Goal: Task Accomplishment & Management: Manage account settings

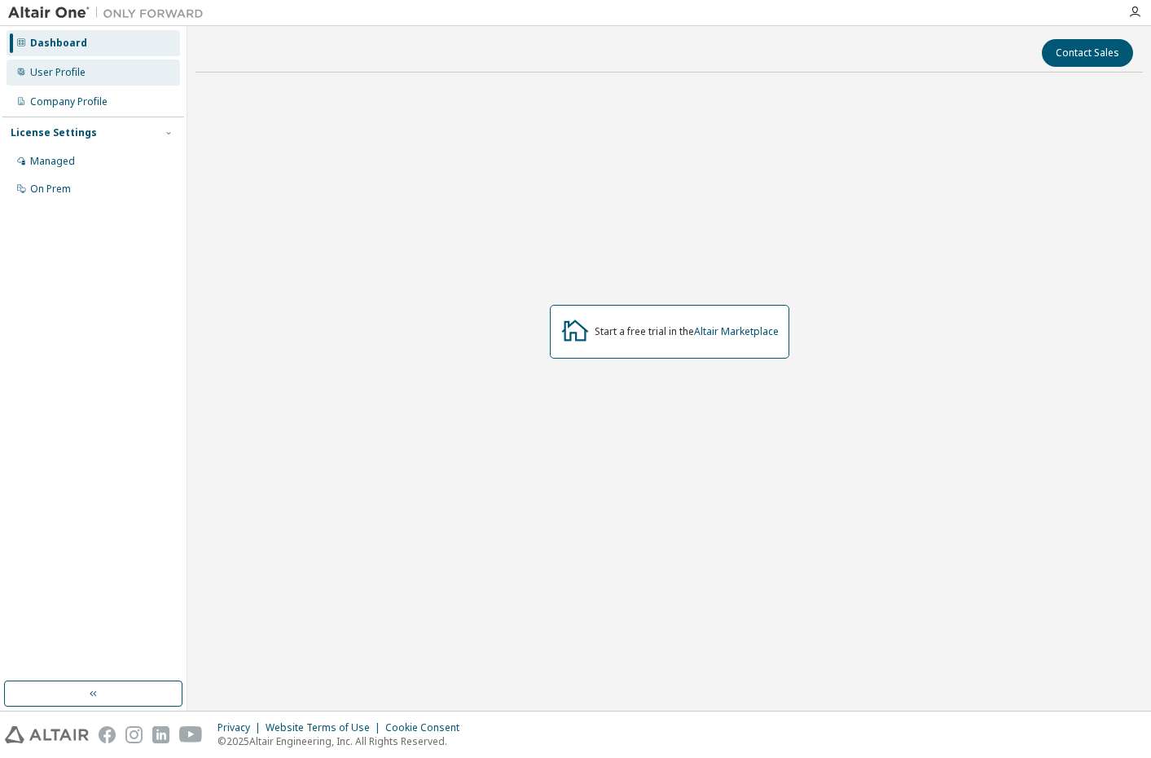
click at [74, 77] on div "User Profile" at bounding box center [57, 72] width 55 height 13
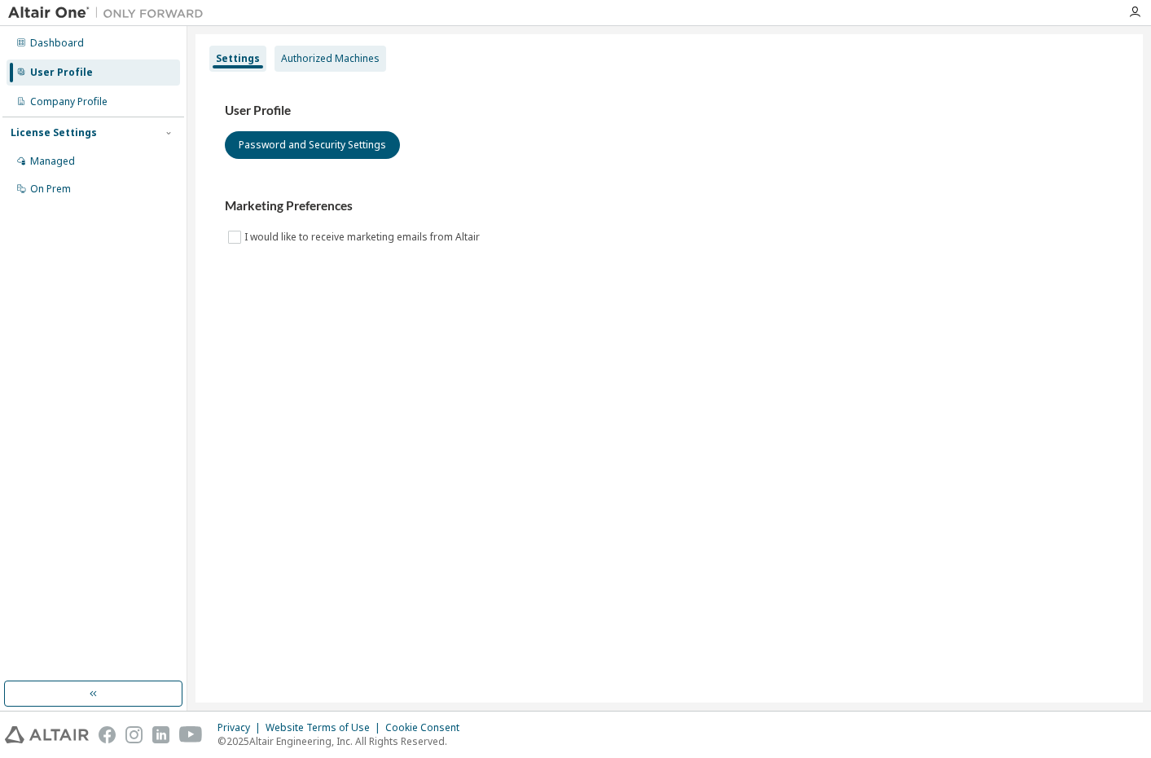
click at [302, 52] on div "Authorized Machines" at bounding box center [330, 58] width 99 height 13
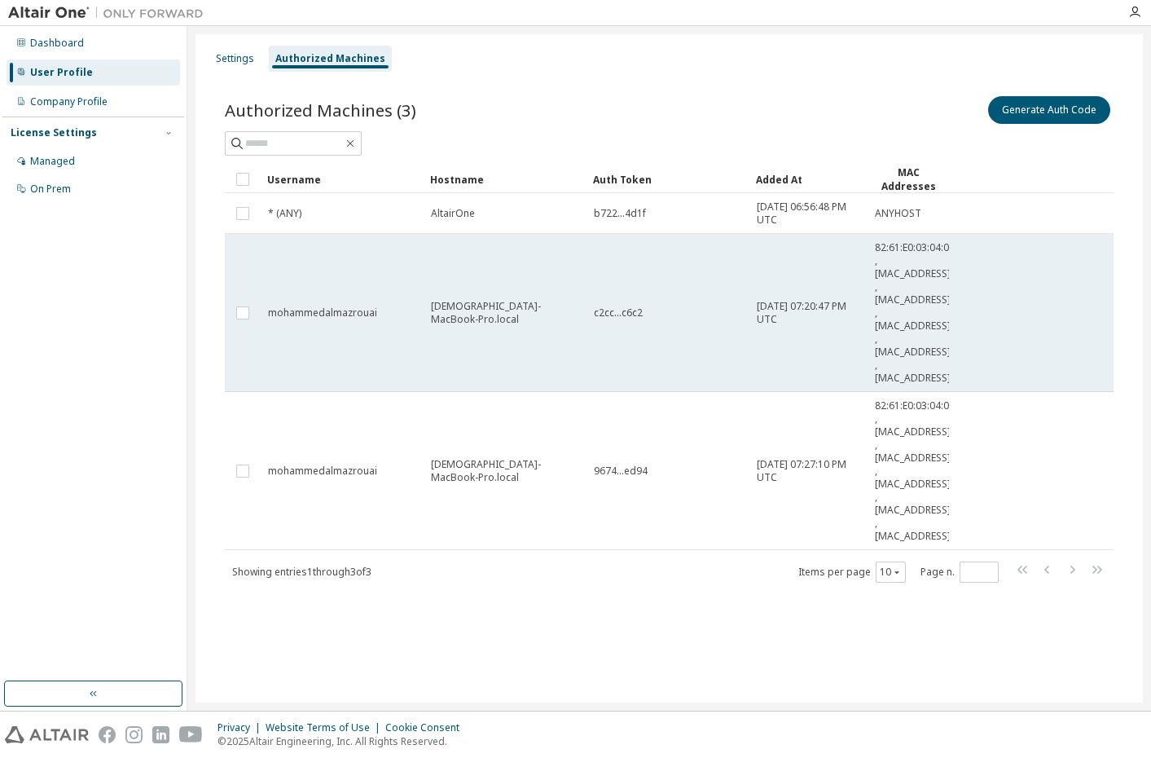
click at [339, 292] on td "mohammedalmazrouai" at bounding box center [342, 313] width 163 height 158
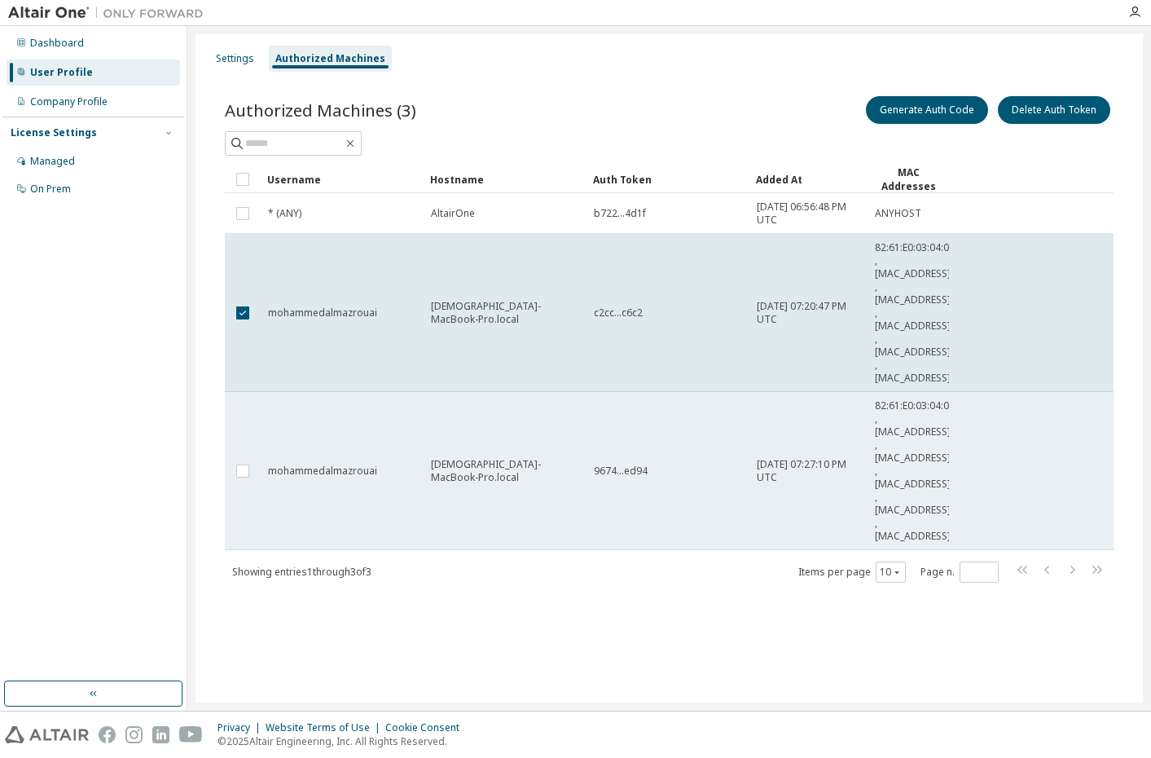
click at [370, 462] on td "mohammedalmazrouai" at bounding box center [342, 471] width 163 height 158
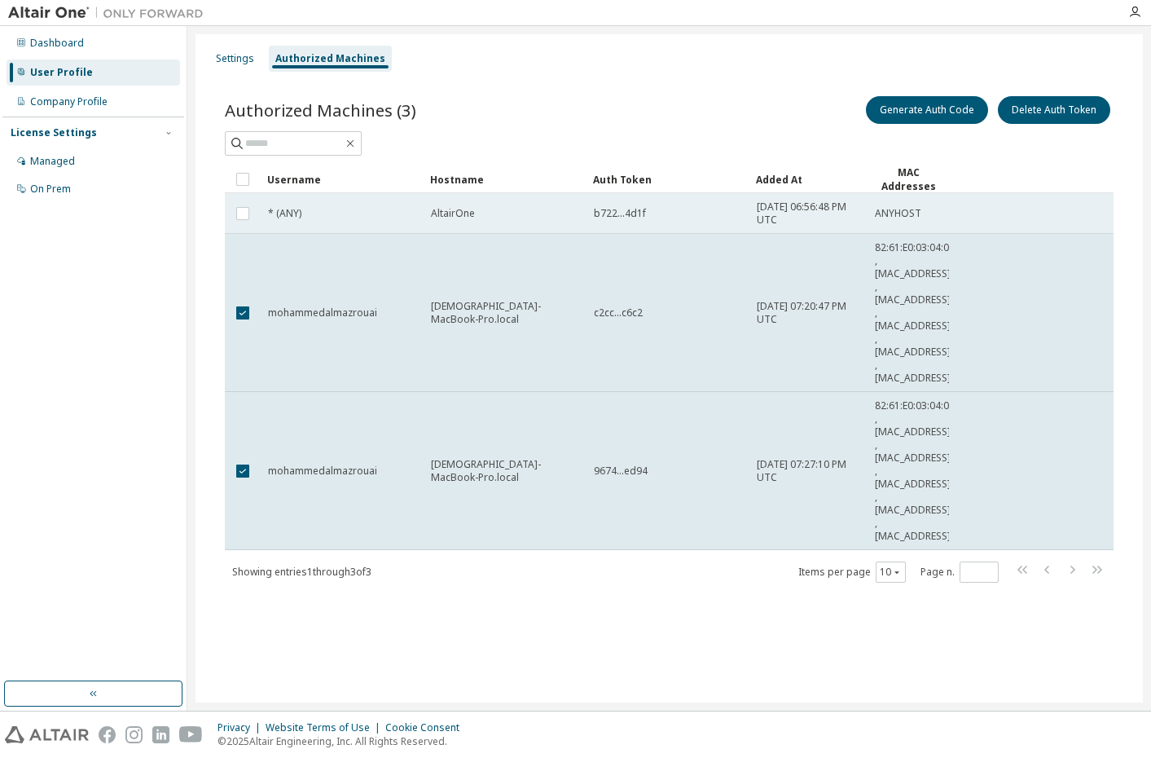
click at [301, 222] on td "* (ANY)" at bounding box center [342, 213] width 163 height 41
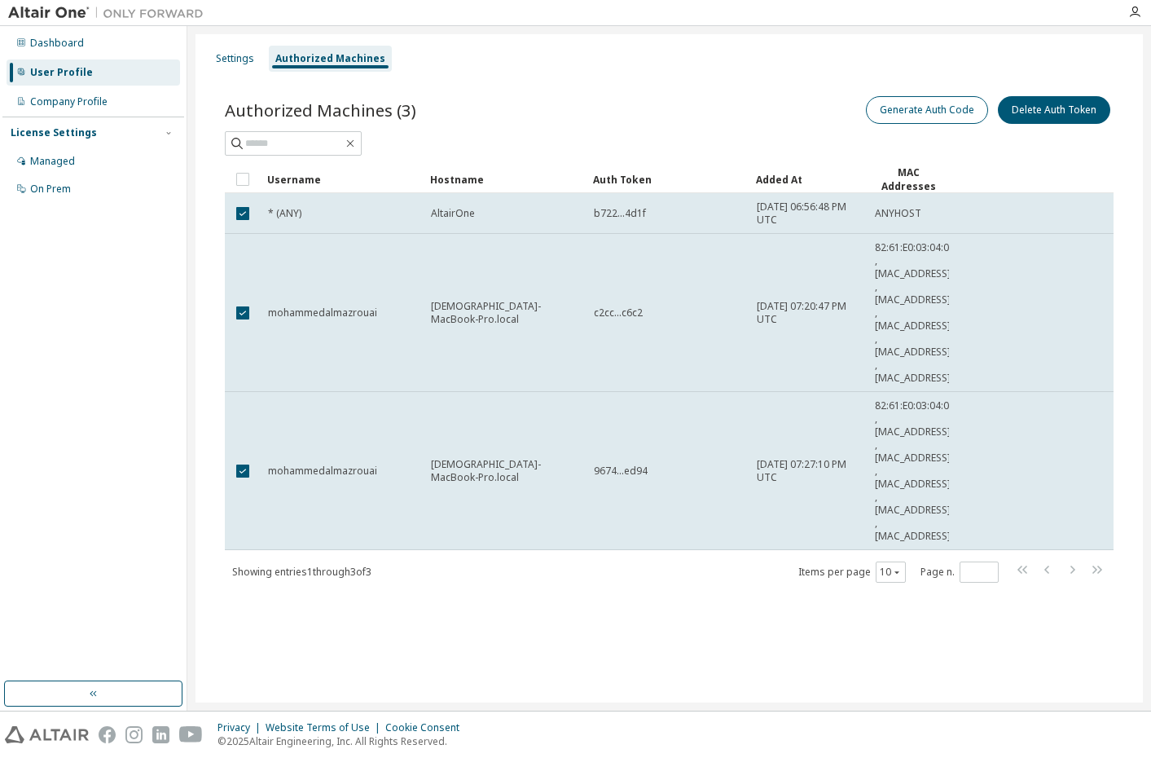
click at [938, 112] on button "Generate Auth Code" at bounding box center [927, 110] width 122 height 28
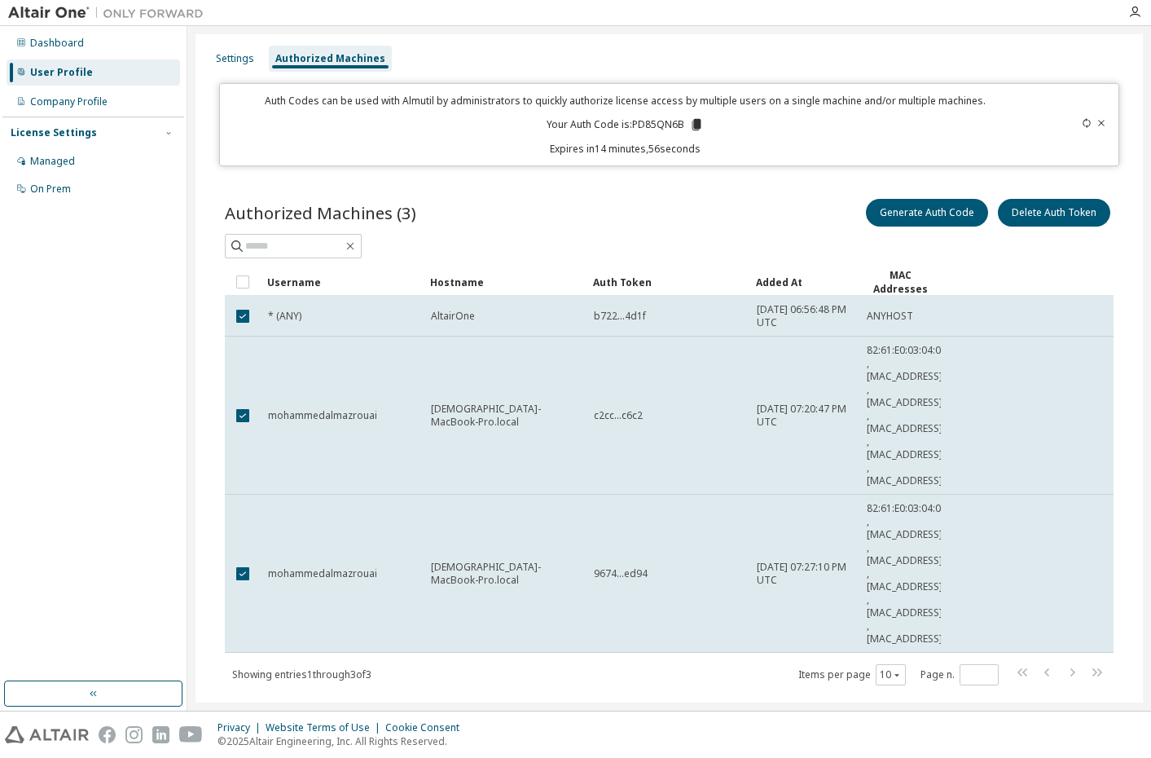
drag, startPoint x: 679, startPoint y: 124, endPoint x: 630, endPoint y: 123, distance: 48.9
click at [630, 123] on p "Your Auth Code is: PD85QN6B" at bounding box center [625, 124] width 157 height 15
copy p "PD85QN6B"
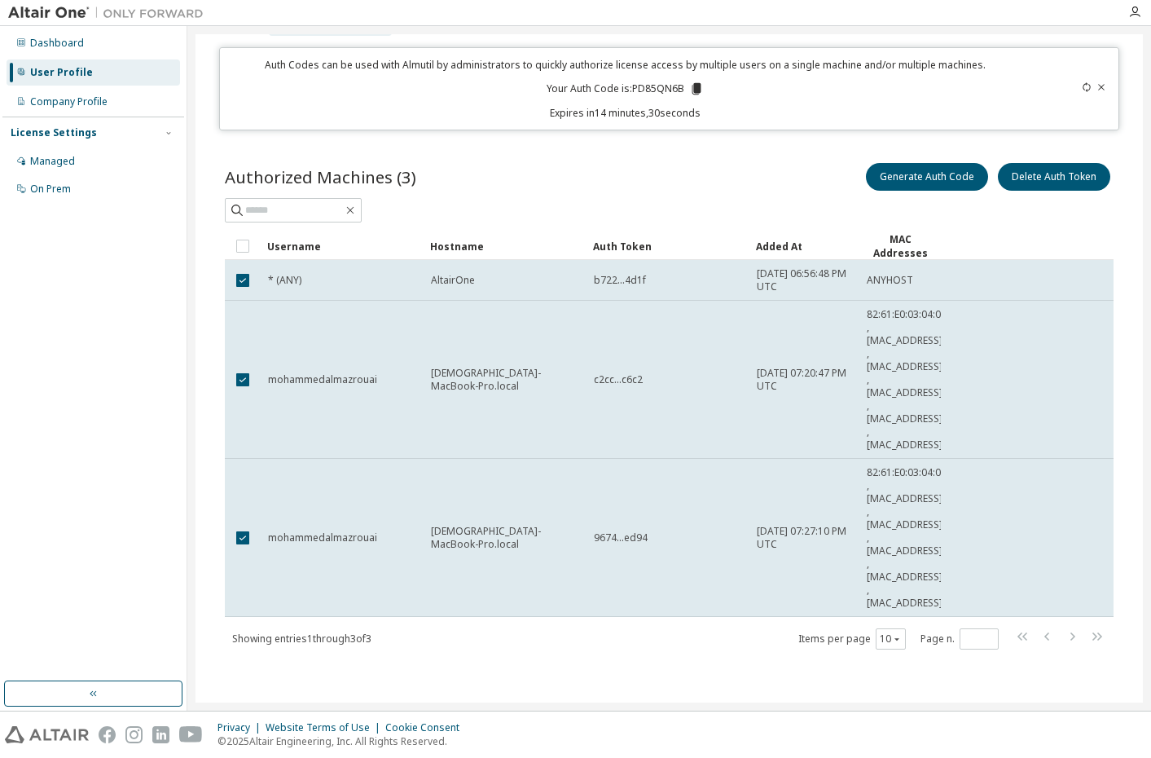
scroll to position [36, 0]
click at [86, 164] on div "Managed" at bounding box center [93, 161] width 173 height 26
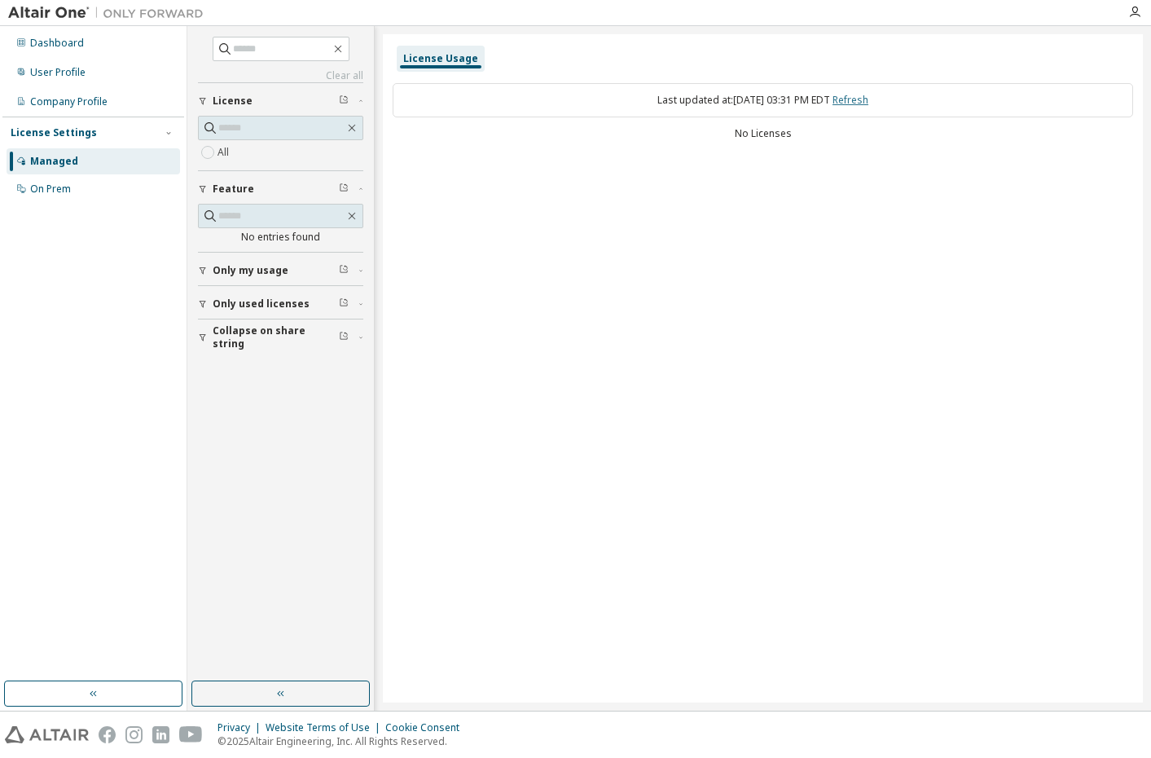
click at [868, 99] on link "Refresh" at bounding box center [850, 100] width 36 height 14
click at [244, 154] on div "All" at bounding box center [280, 153] width 165 height 20
click at [344, 96] on icon "button" at bounding box center [344, 99] width 10 height 10
click at [58, 182] on div "On Prem" at bounding box center [50, 188] width 41 height 13
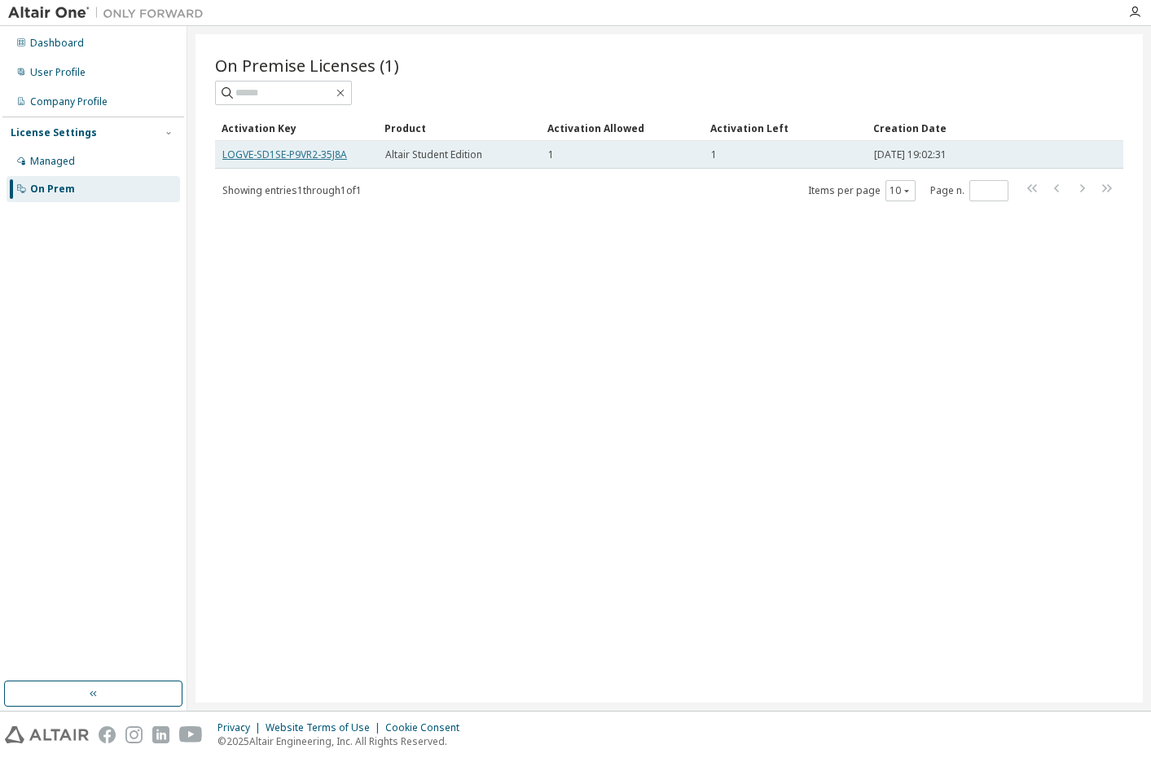
click at [314, 156] on link "LOGVE-SD1SE-P9VR2-35J8A" at bounding box center [284, 154] width 125 height 14
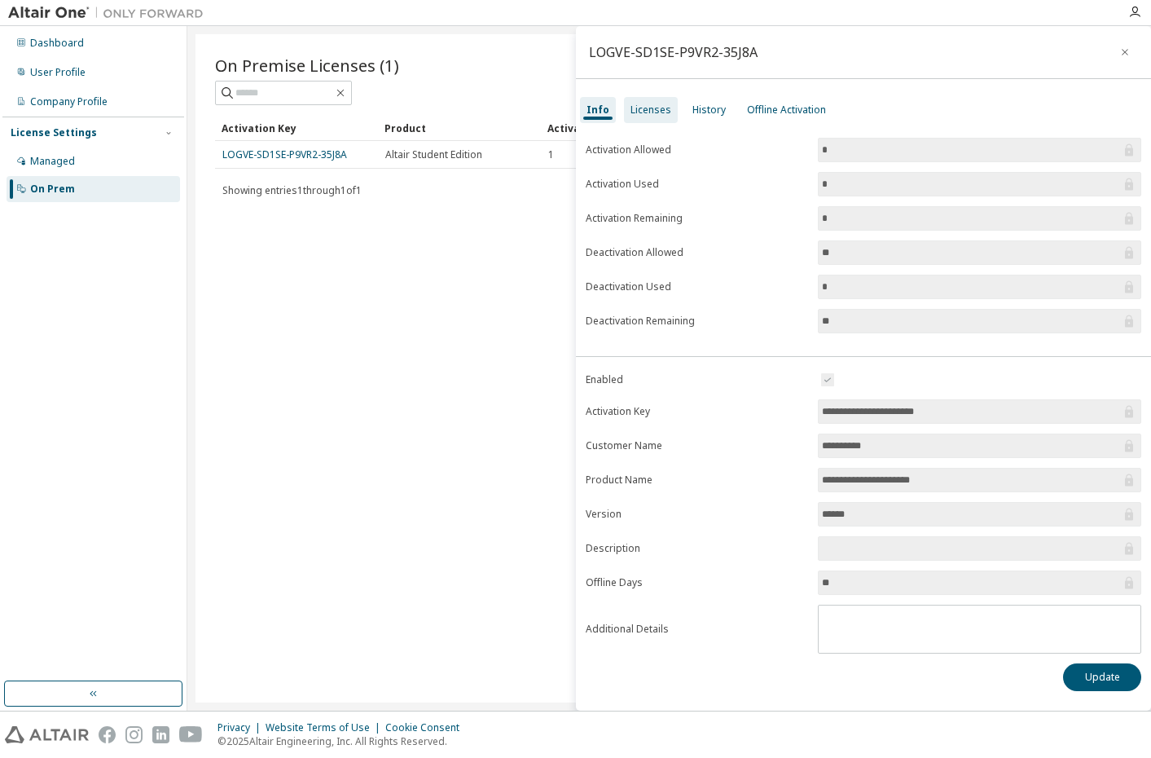
click at [648, 99] on div "Licenses" at bounding box center [651, 110] width 54 height 26
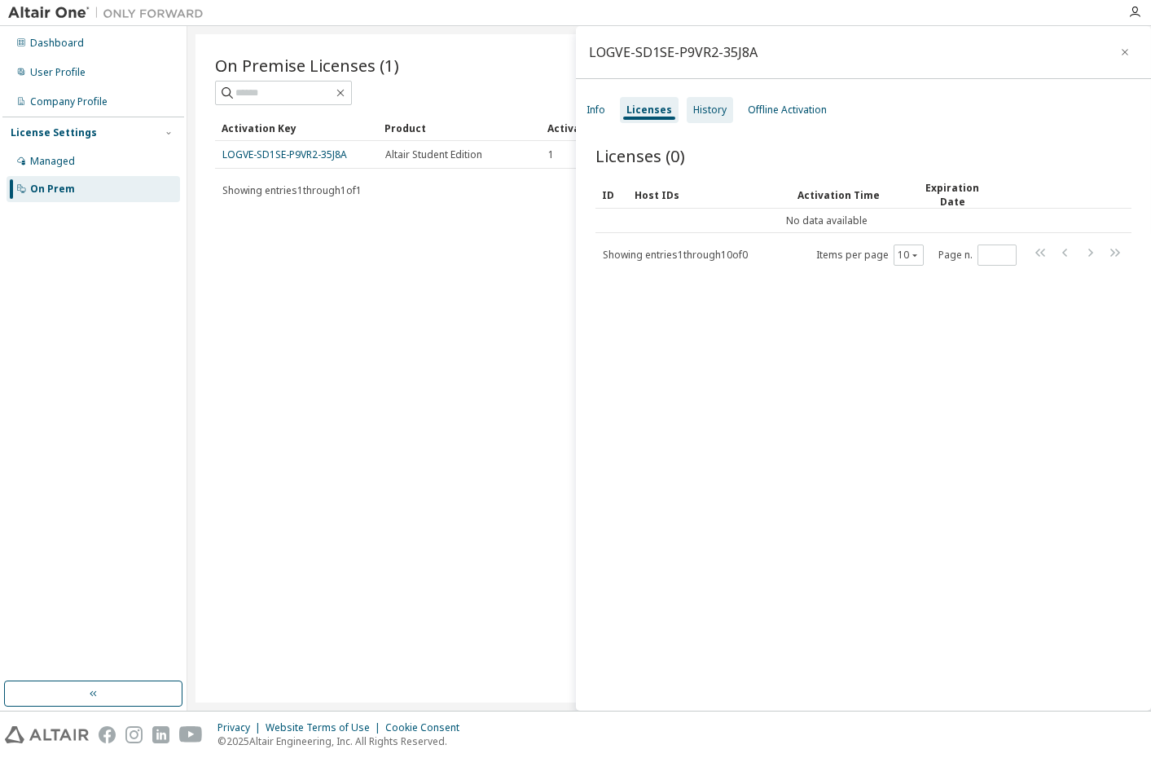
click at [693, 104] on div "History" at bounding box center [709, 109] width 33 height 13
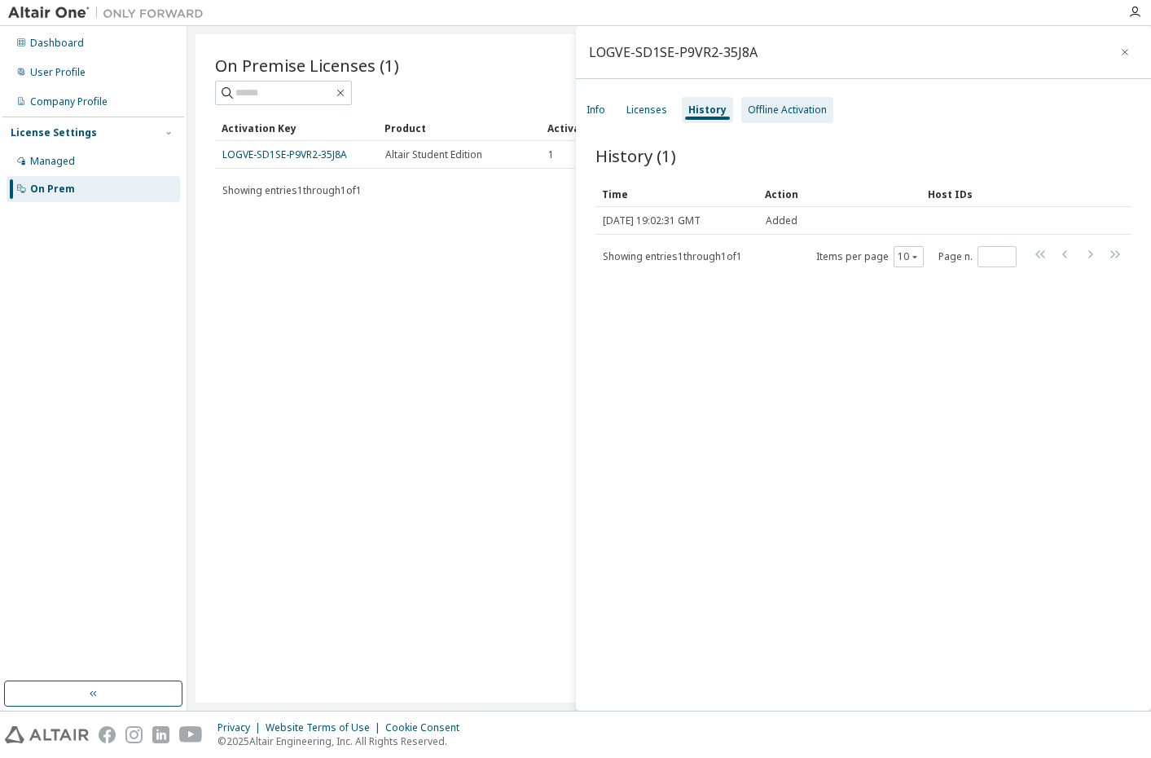
click at [759, 108] on div "Offline Activation" at bounding box center [787, 109] width 79 height 13
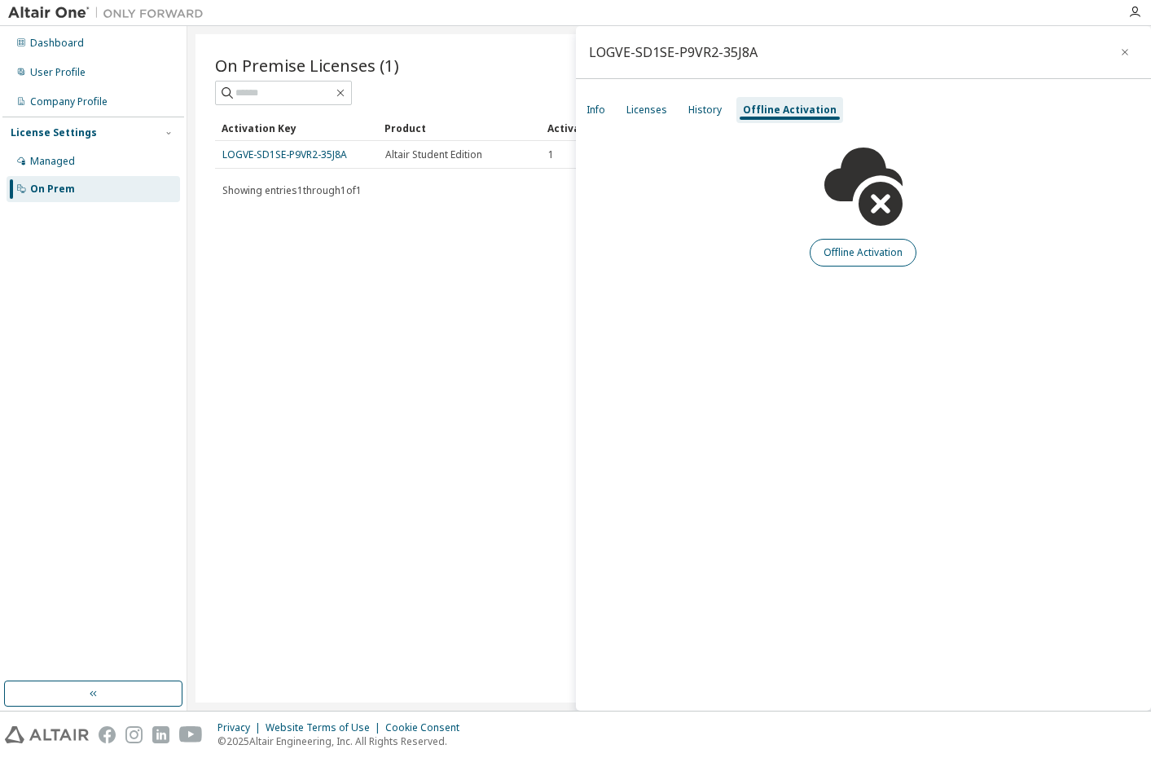
click at [859, 260] on button "Offline Activation" at bounding box center [863, 253] width 107 height 28
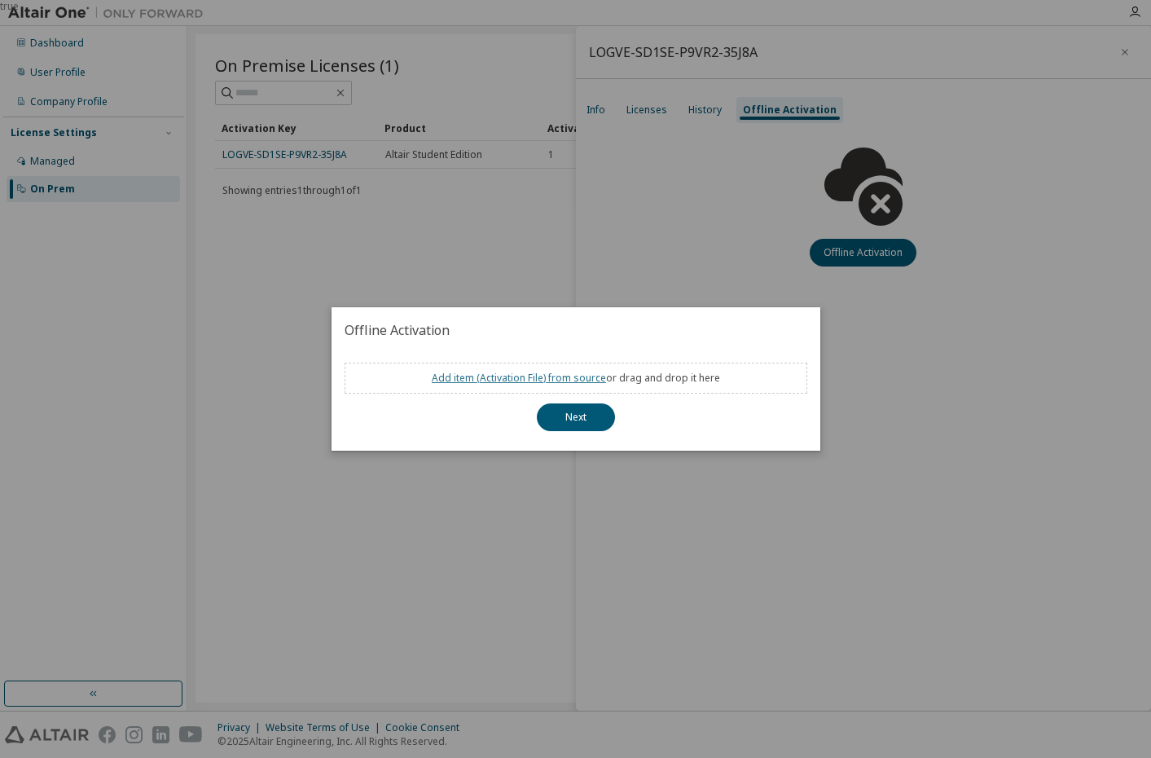
click at [504, 380] on link "Add item ( Activation File ) from source" at bounding box center [519, 378] width 174 height 14
click at [584, 417] on button "Next" at bounding box center [576, 417] width 78 height 28
click at [891, 323] on div "true" at bounding box center [575, 379] width 1151 height 758
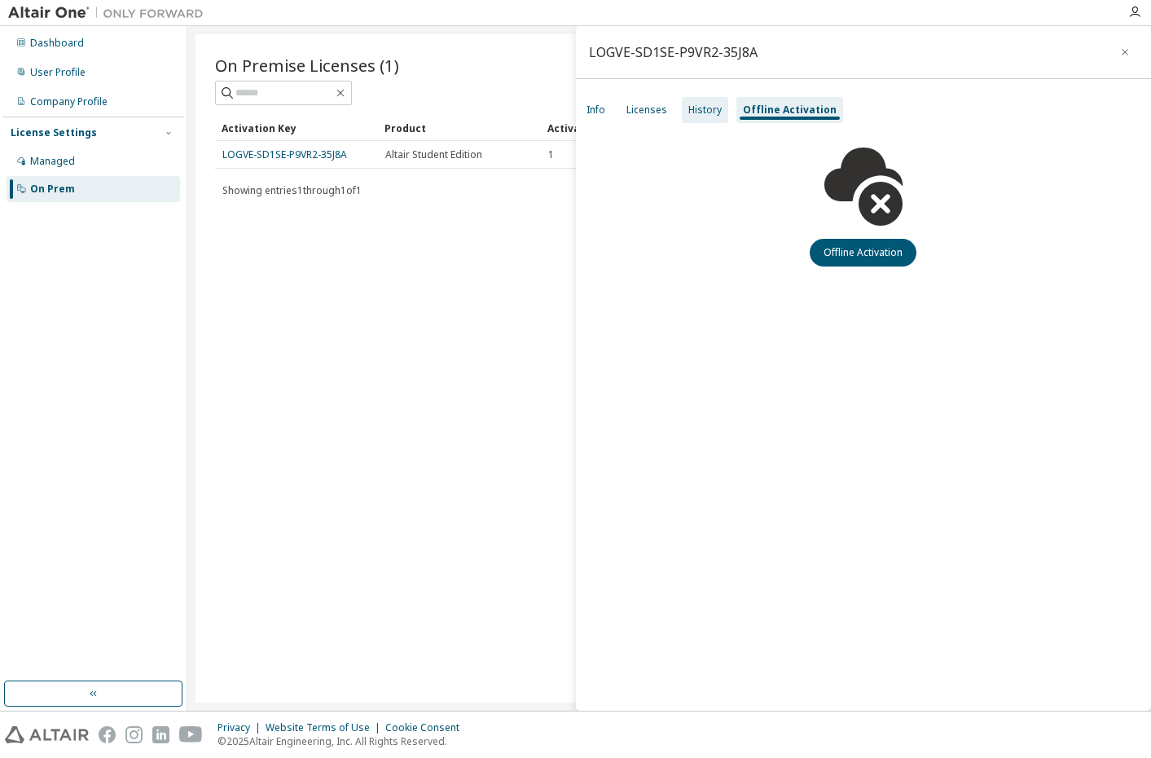
click at [709, 113] on div "History" at bounding box center [704, 109] width 33 height 13
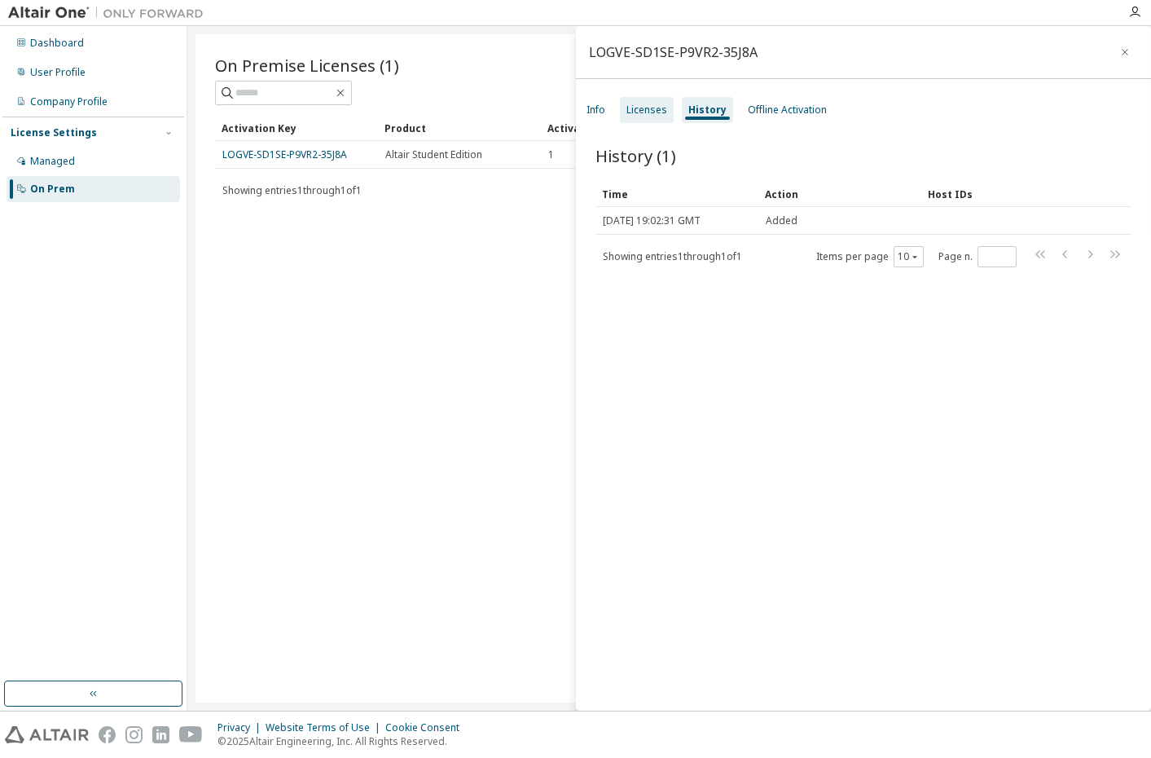
click at [653, 113] on div "Licenses" at bounding box center [646, 109] width 41 height 13
click at [354, 71] on span "On Premise Licenses (1)" at bounding box center [307, 65] width 184 height 23
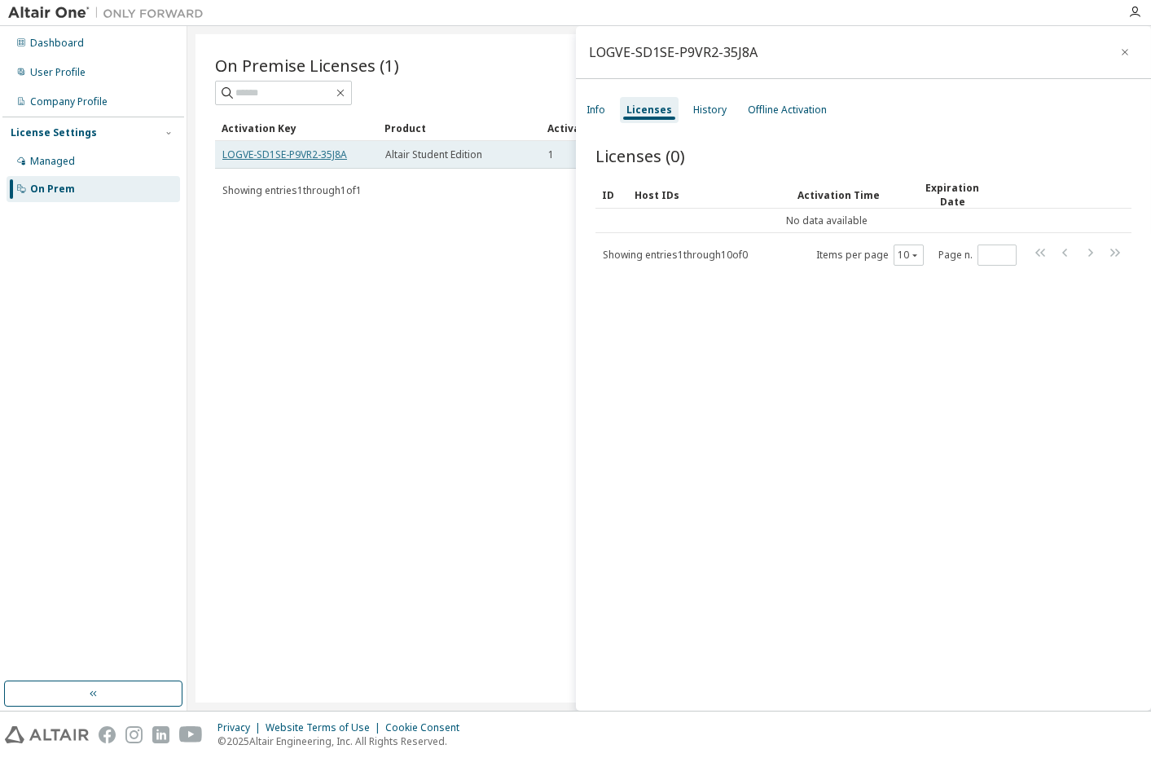
click at [345, 156] on link "LOGVE-SD1SE-P9VR2-35J8A" at bounding box center [284, 154] width 125 height 14
click at [325, 153] on link "LOGVE-SD1SE-P9VR2-35J8A" at bounding box center [284, 154] width 125 height 14
click at [650, 108] on div "Licenses" at bounding box center [649, 109] width 46 height 13
click at [1119, 50] on icon "button" at bounding box center [1124, 52] width 11 height 13
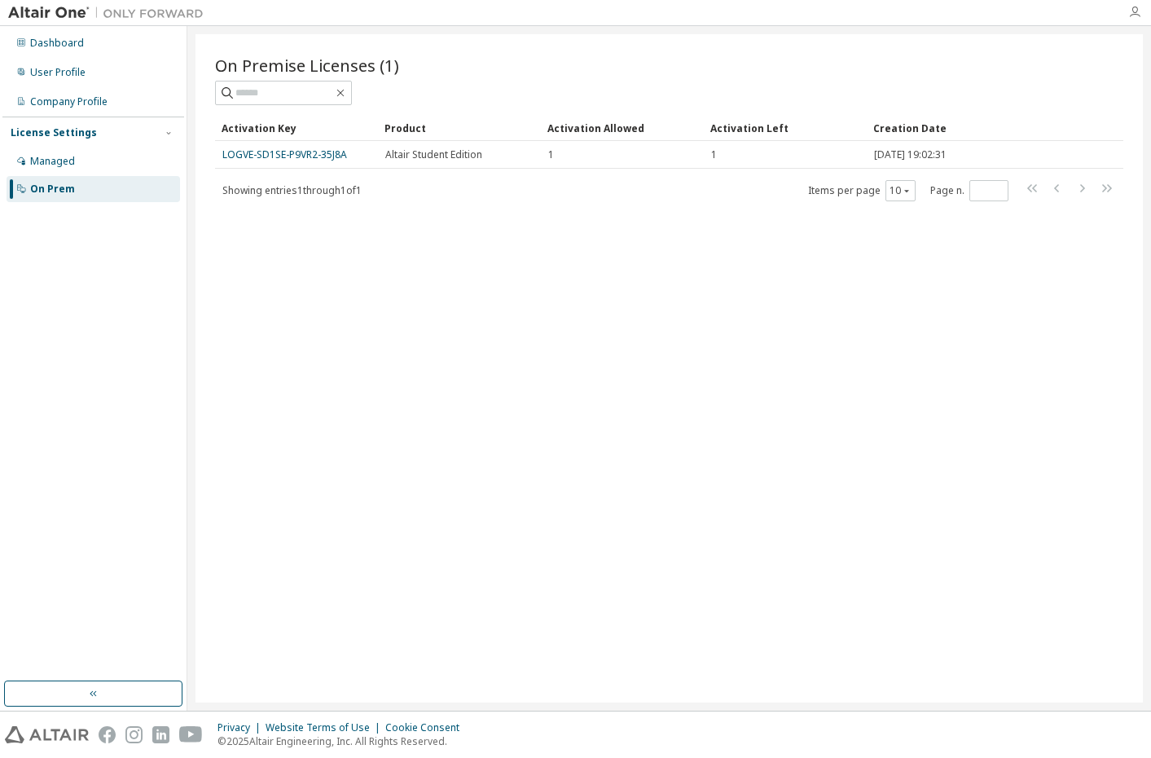
click at [1134, 16] on icon "button" at bounding box center [1134, 12] width 13 height 13
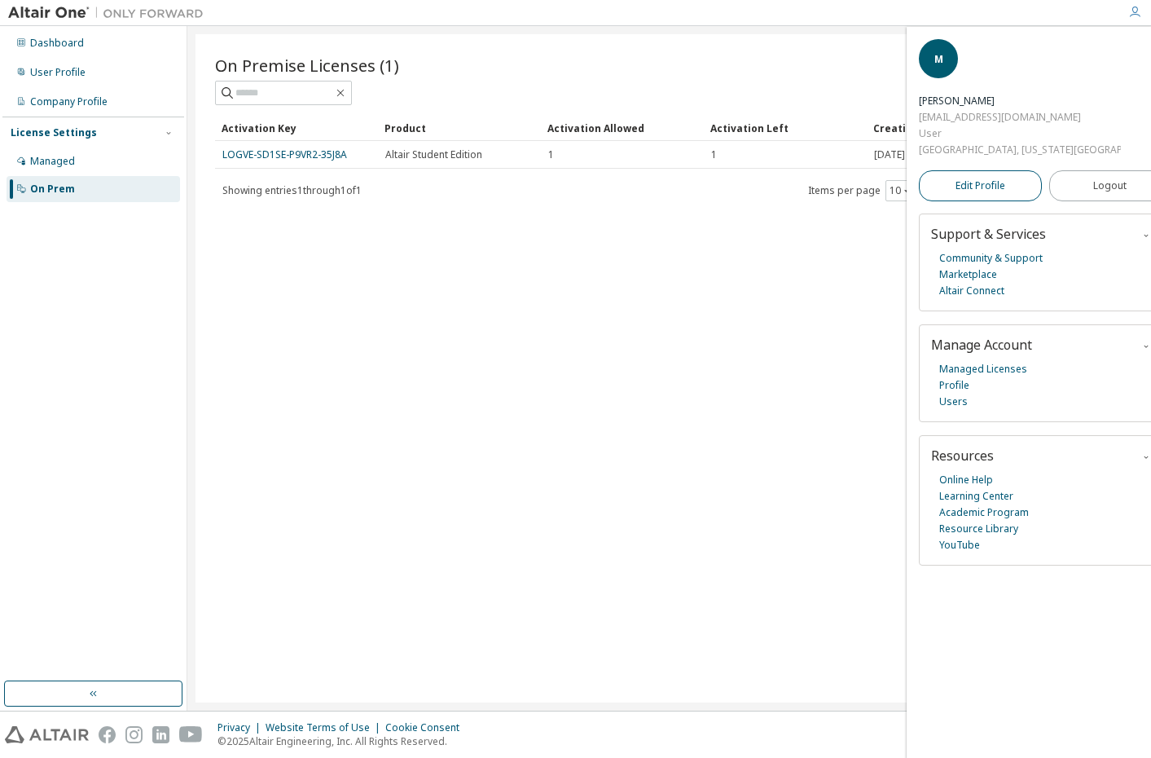
click at [983, 187] on span "Edit Profile" at bounding box center [980, 185] width 50 height 13
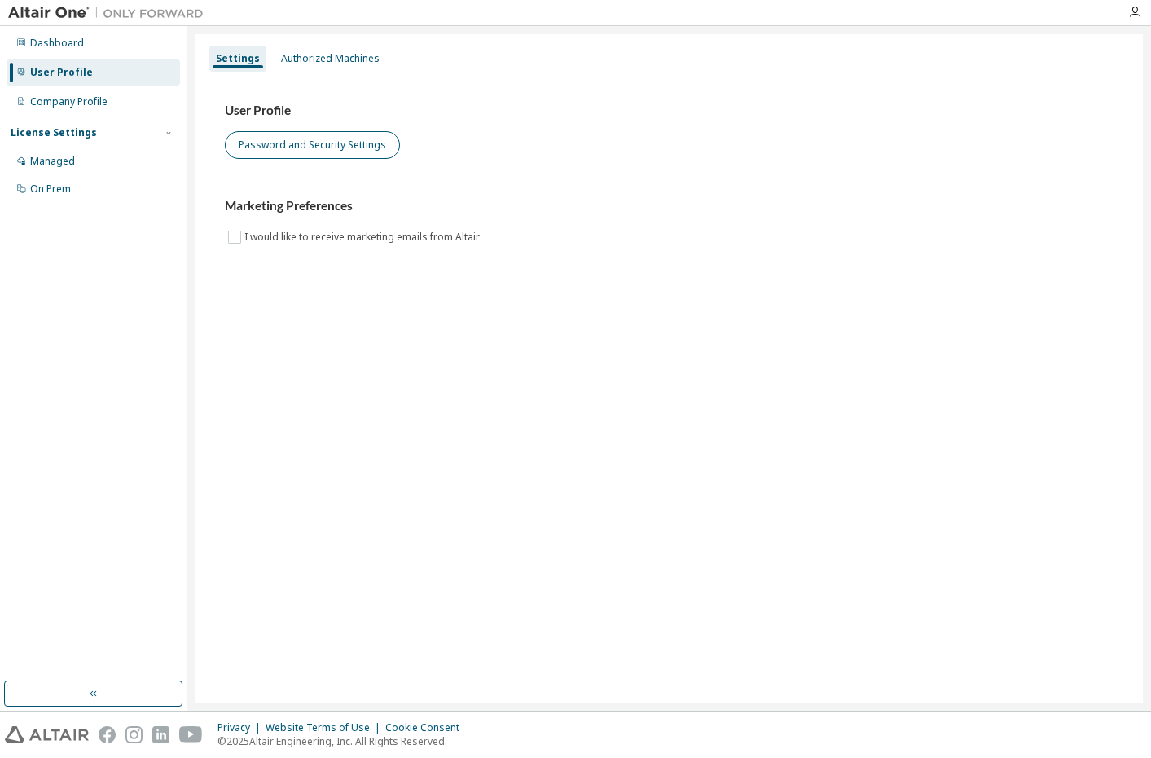
click at [324, 143] on button "Password and Security Settings" at bounding box center [312, 145] width 175 height 28
